Goal: Obtain resource: Download file/media

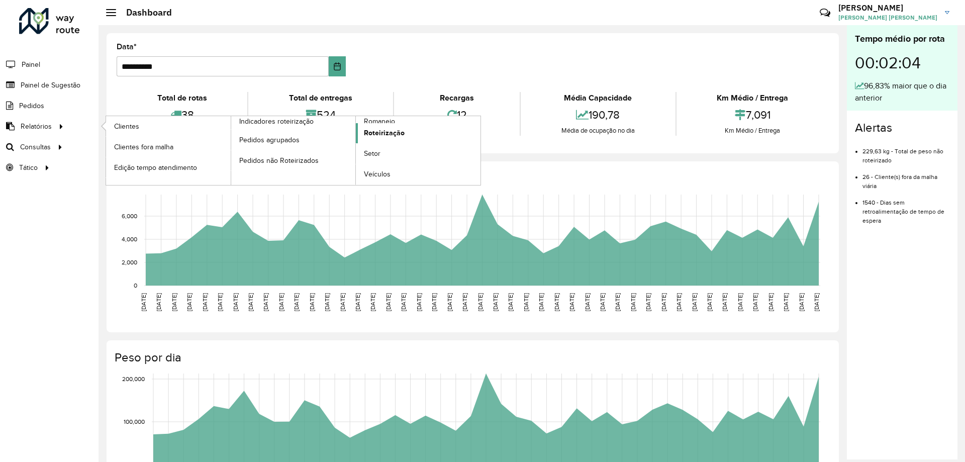
click at [388, 128] on span "Roteirização" at bounding box center [384, 133] width 41 height 11
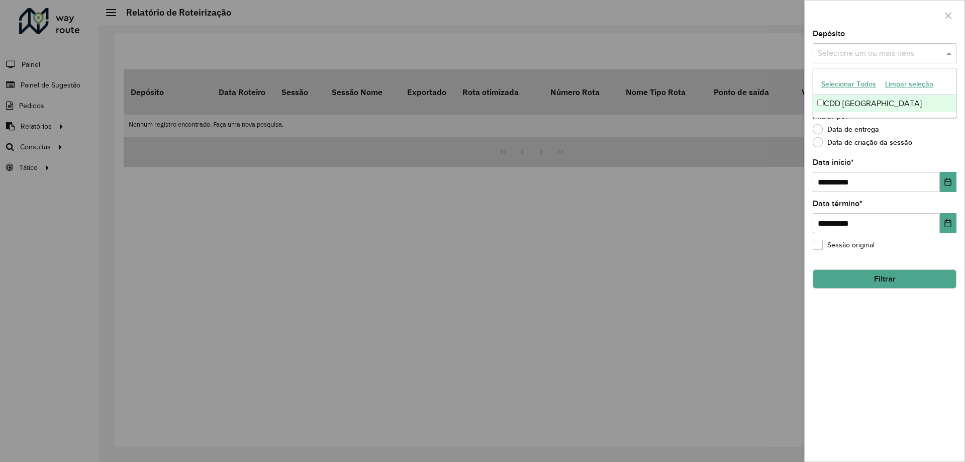
click at [880, 46] on div "Selecione um ou mais itens" at bounding box center [884, 53] width 144 height 20
click at [869, 98] on div "CDD [GEOGRAPHIC_DATA]" at bounding box center [884, 103] width 143 height 17
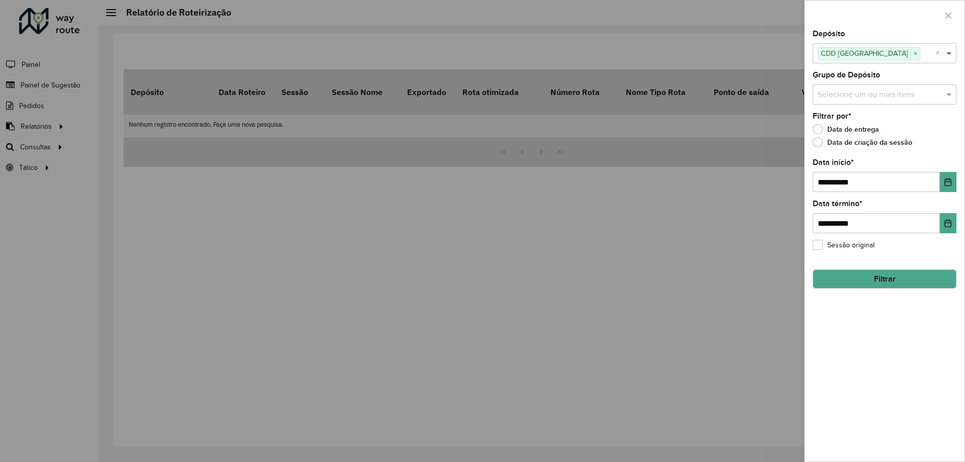
click at [950, 55] on span at bounding box center [950, 53] width 13 height 12
click at [924, 99] on input "text" at bounding box center [879, 95] width 129 height 12
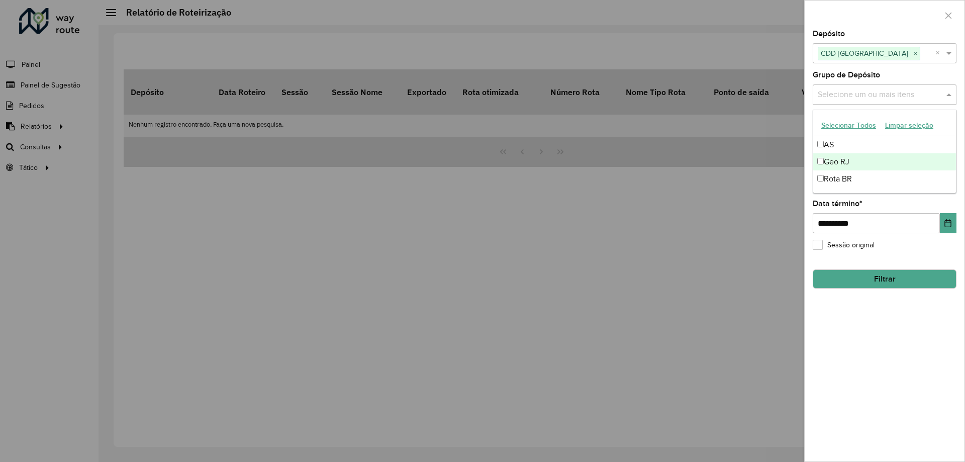
click at [855, 163] on div "Geo RJ" at bounding box center [884, 161] width 143 height 17
click at [873, 288] on hb-field-button "Filtrar" at bounding box center [884, 274] width 144 height 27
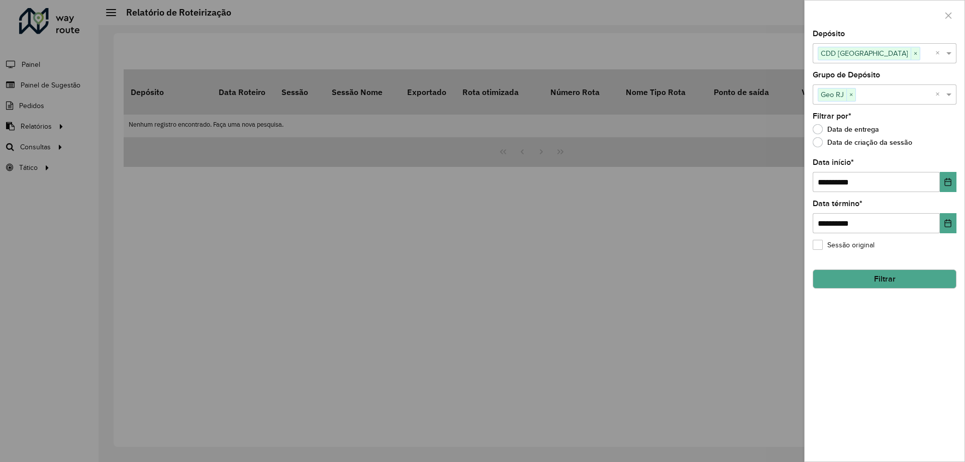
click at [870, 284] on button "Filtrar" at bounding box center [884, 278] width 144 height 19
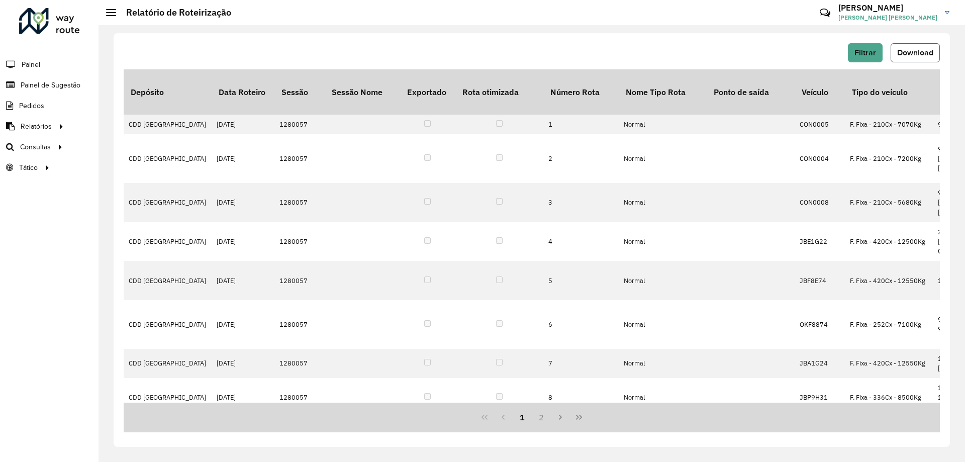
click at [924, 47] on button "Download" at bounding box center [914, 52] width 49 height 19
